Goal: Task Accomplishment & Management: Complete application form

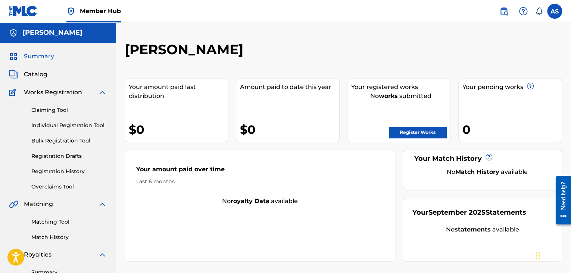
click at [156, 113] on div "Your amount paid last distribution $0" at bounding box center [177, 109] width 104 height 63
click at [405, 133] on link "Register Works" at bounding box center [418, 132] width 58 height 11
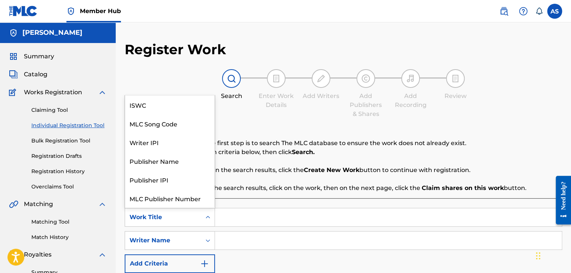
click at [209, 217] on icon "Search Form" at bounding box center [208, 216] width 4 height 3
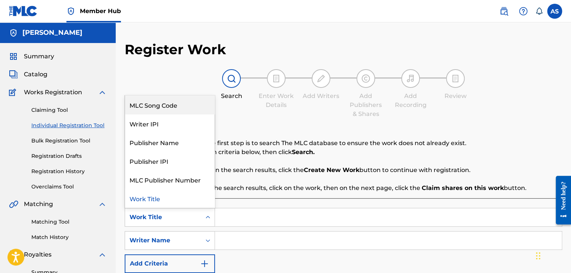
click at [167, 107] on div "MLC Song Code" at bounding box center [170, 104] width 90 height 19
click at [209, 216] on icon "Search Form" at bounding box center [207, 216] width 7 height 7
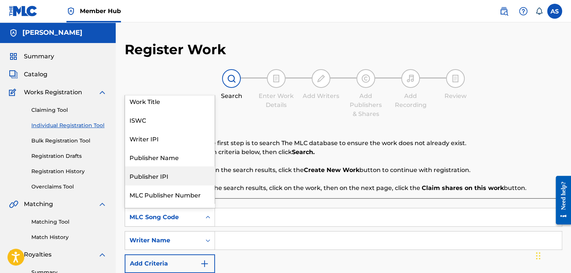
scroll to position [0, 0]
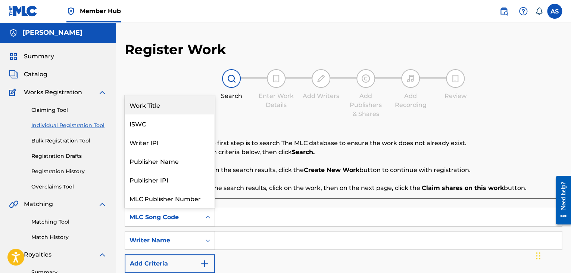
click at [158, 107] on div "Work Title" at bounding box center [170, 104] width 90 height 19
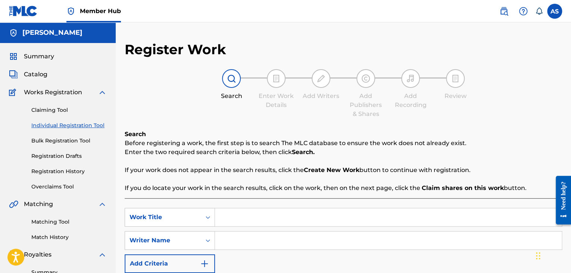
click at [223, 215] on input "Search Form" at bounding box center [388, 217] width 347 height 18
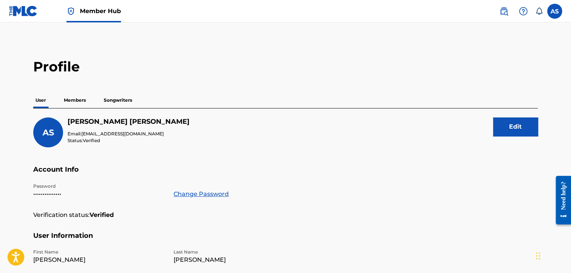
click at [60, 67] on h2 "Profile" at bounding box center [285, 66] width 505 height 17
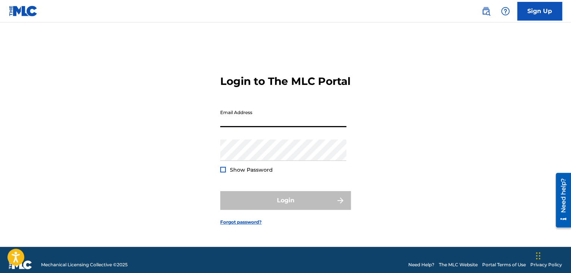
click at [249, 126] on input "Email Address" at bounding box center [283, 116] width 126 height 21
type input "[EMAIL_ADDRESS][DOMAIN_NAME]"
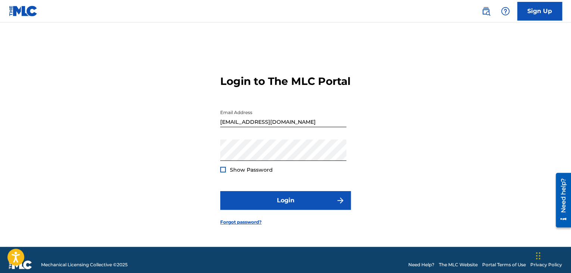
click at [225, 172] on div at bounding box center [223, 170] width 6 height 6
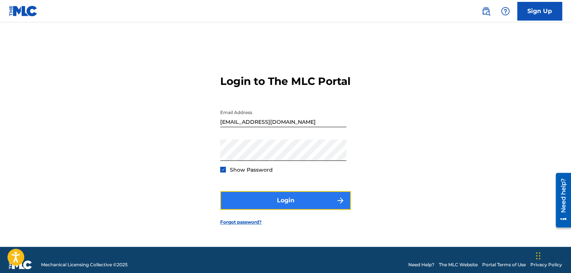
click at [303, 208] on button "Login" at bounding box center [285, 200] width 131 height 19
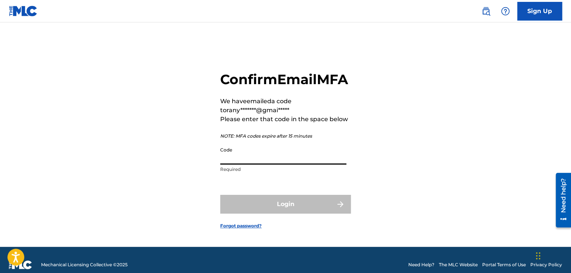
click at [255, 164] on input "Code" at bounding box center [283, 153] width 126 height 21
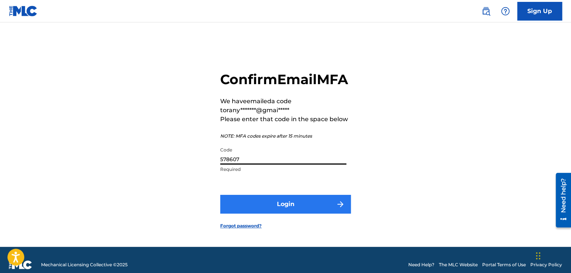
type input "578607"
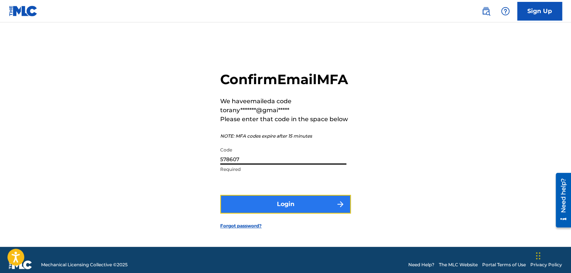
click at [297, 213] on button "Login" at bounding box center [285, 204] width 131 height 19
